Goal: Submit feedback/report problem

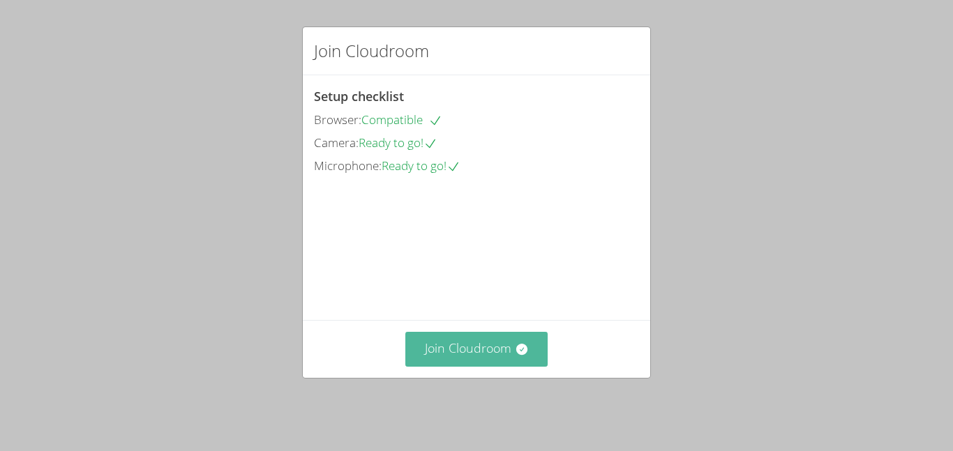
click at [525, 355] on icon at bounding box center [520, 349] width 11 height 11
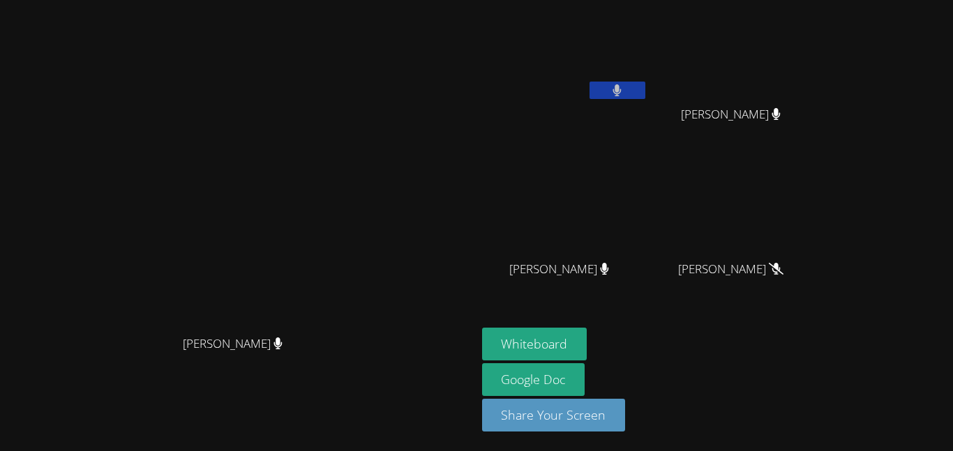
click at [645, 96] on button at bounding box center [617, 90] width 56 height 17
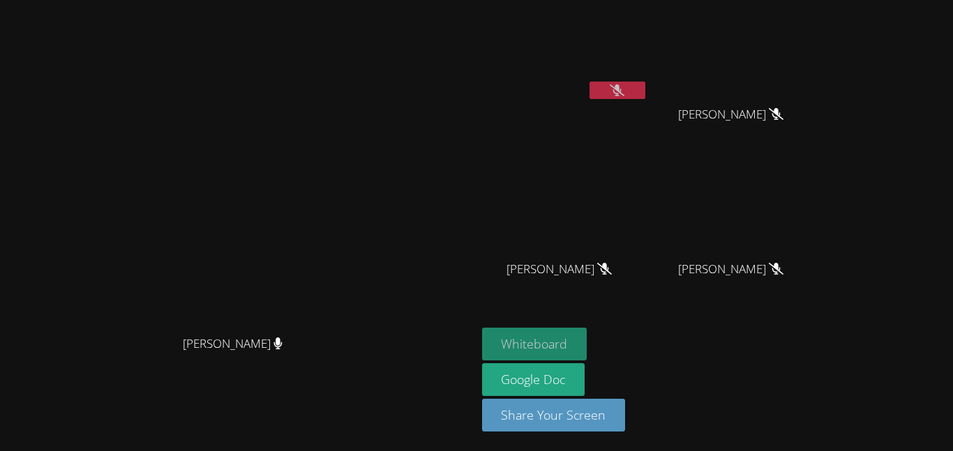
click at [587, 353] on button "Whiteboard" at bounding box center [534, 344] width 105 height 33
click at [624, 91] on icon at bounding box center [617, 90] width 15 height 12
click at [624, 93] on icon at bounding box center [617, 90] width 15 height 12
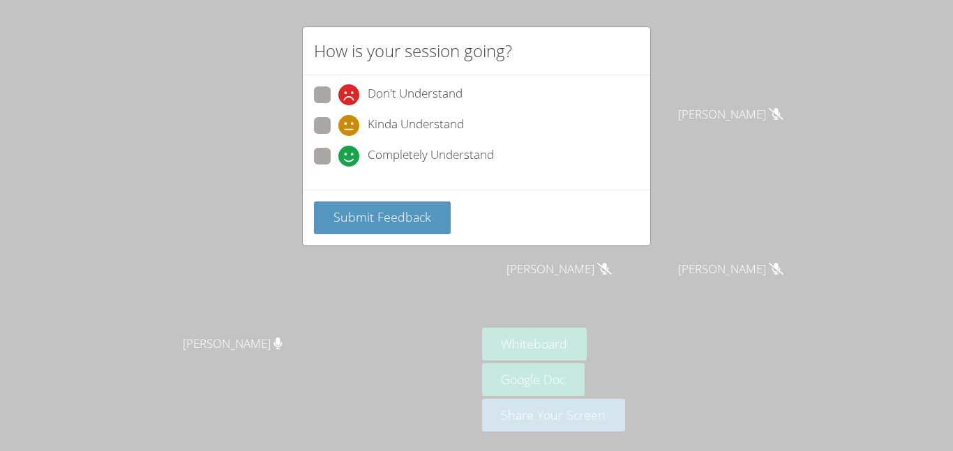
click at [432, 96] on span "Don't Understand" at bounding box center [415, 94] width 95 height 21
click at [350, 96] on input "Don't Understand" at bounding box center [344, 92] width 12 height 12
radio input "true"
click at [420, 212] on span "Submit Feedback" at bounding box center [382, 217] width 98 height 17
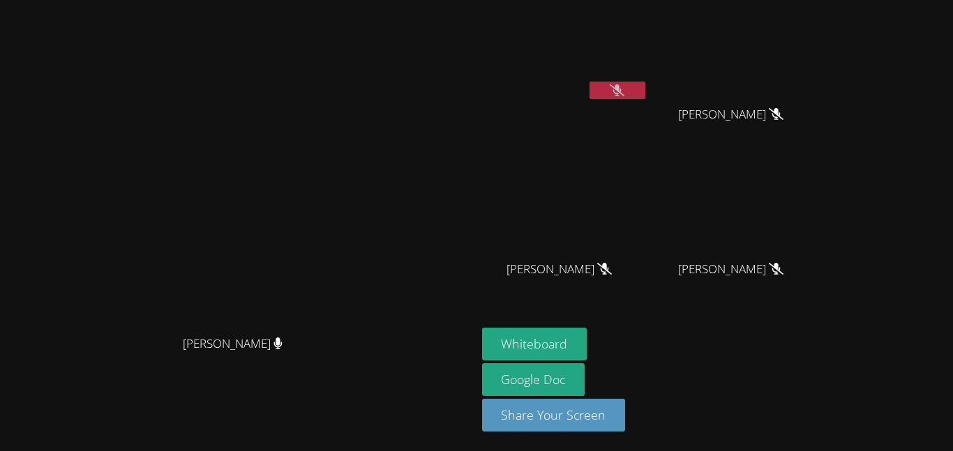
click at [624, 84] on icon at bounding box center [617, 90] width 15 height 12
click at [645, 83] on button at bounding box center [617, 90] width 56 height 17
click at [645, 89] on button at bounding box center [617, 90] width 56 height 17
